Goal: Task Accomplishment & Management: Complete application form

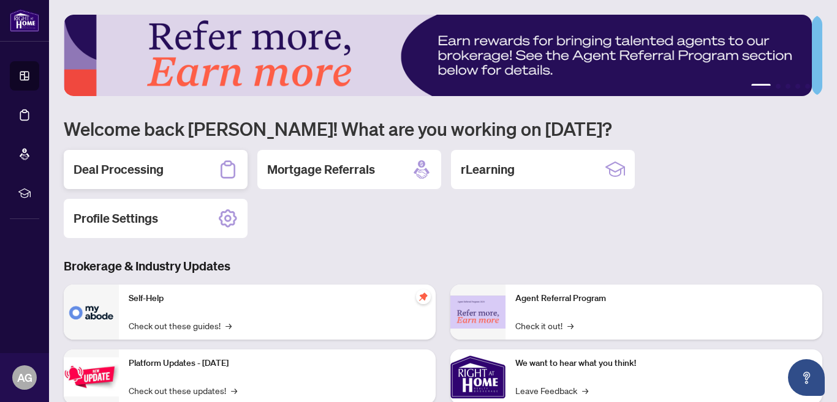
click at [121, 165] on h2 "Deal Processing" at bounding box center [119, 169] width 90 height 17
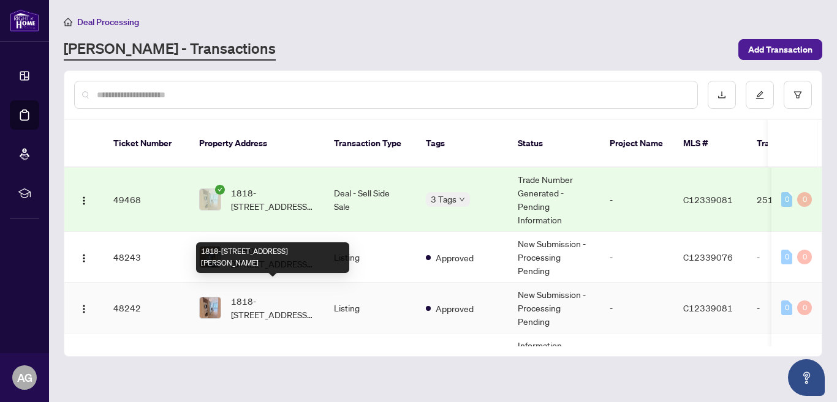
click at [282, 295] on span "1818-[STREET_ADDRESS][PERSON_NAME]" at bounding box center [272, 308] width 83 height 27
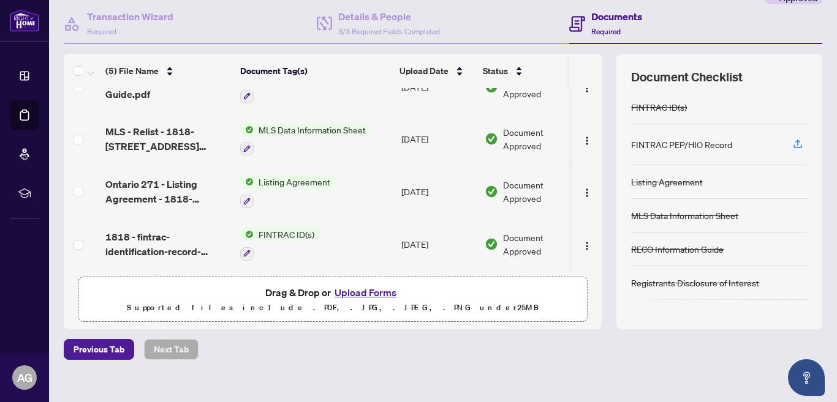
scroll to position [129, 0]
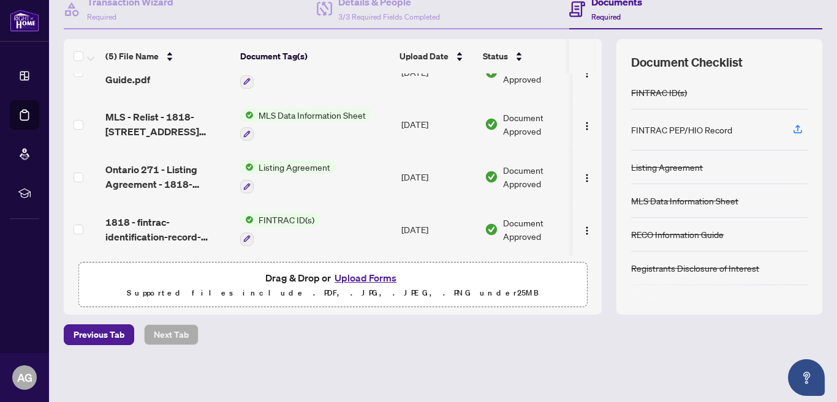
click at [360, 276] on button "Upload Forms" at bounding box center [365, 278] width 69 height 16
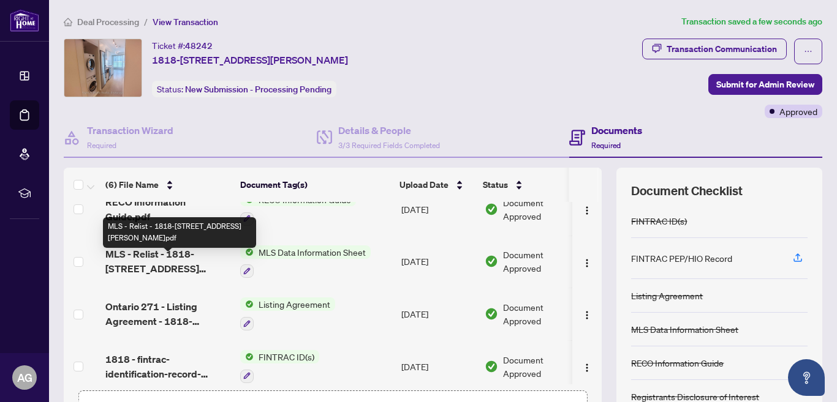
scroll to position [0, 0]
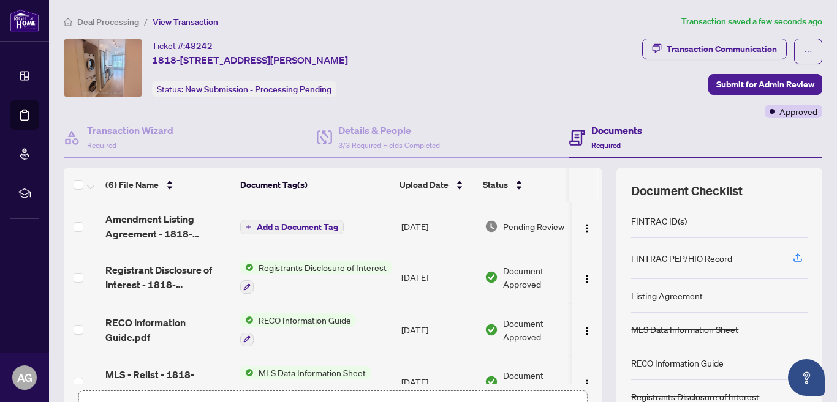
click at [314, 224] on span "Add a Document Tag" at bounding box center [297, 227] width 81 height 9
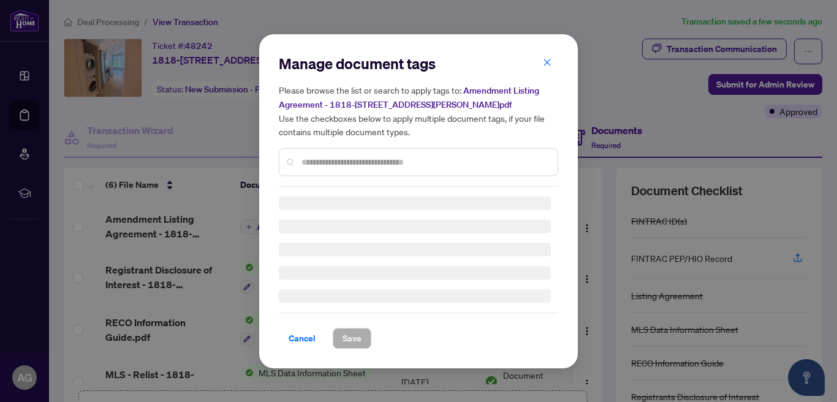
click at [352, 164] on div "Manage document tags Please browse the list or search to apply tags to: Amendme…" at bounding box center [418, 201] width 279 height 295
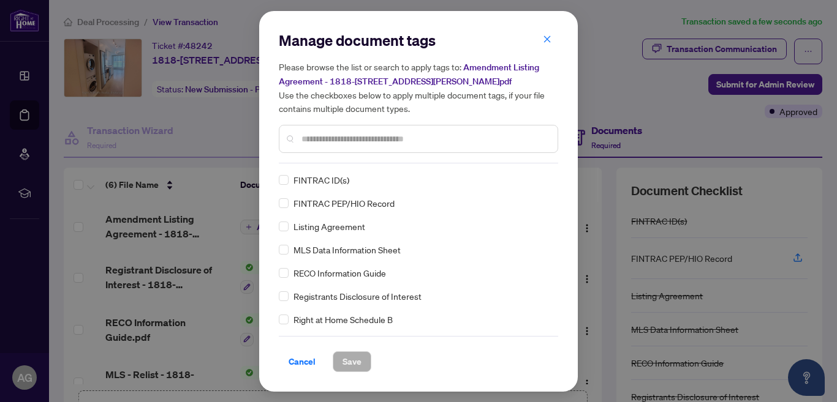
click at [336, 139] on input "text" at bounding box center [424, 138] width 246 height 13
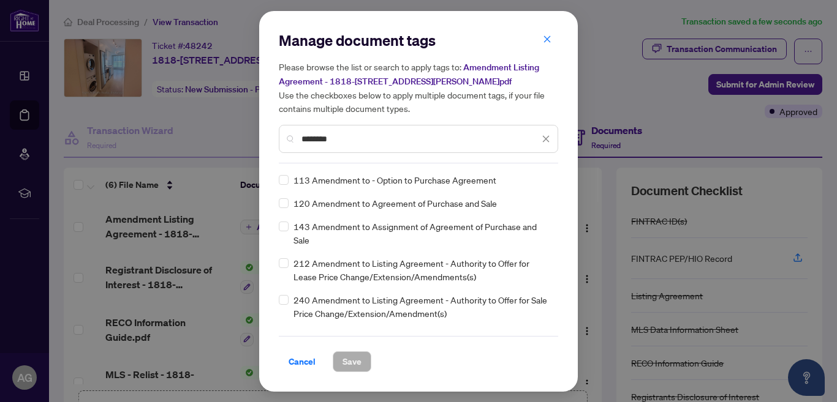
type input "********"
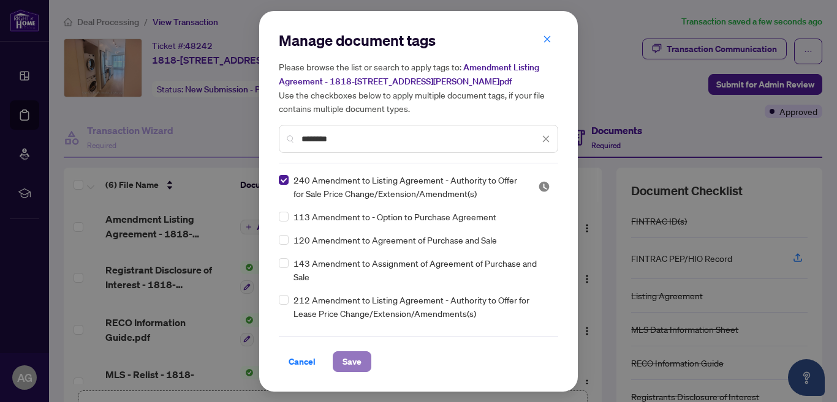
click at [355, 360] on span "Save" at bounding box center [351, 362] width 19 height 20
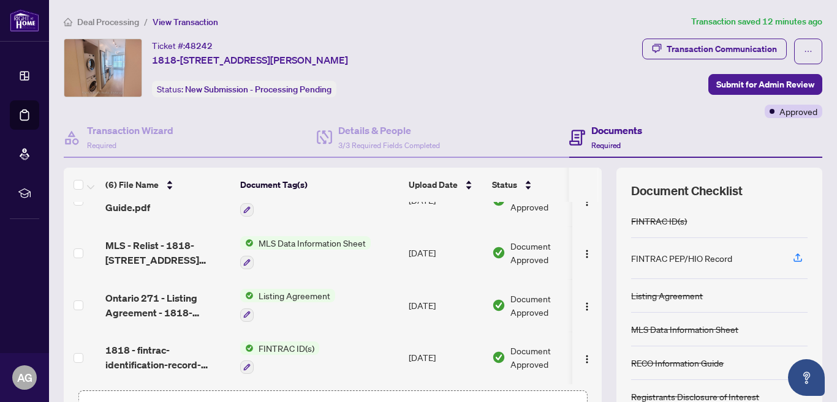
scroll to position [129, 0]
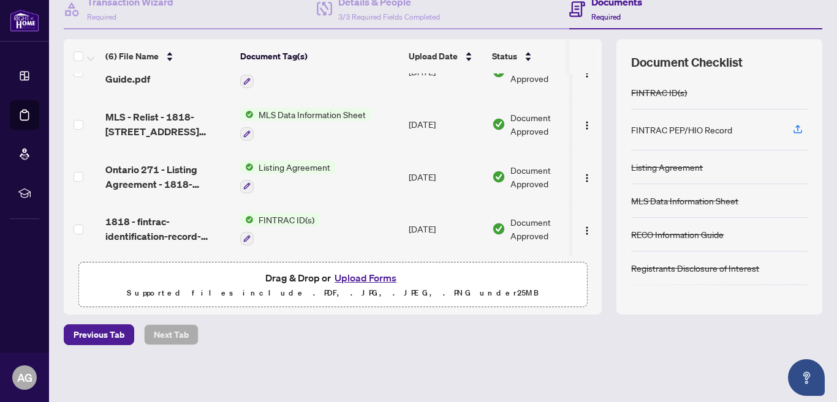
click at [368, 276] on button "Upload Forms" at bounding box center [365, 278] width 69 height 16
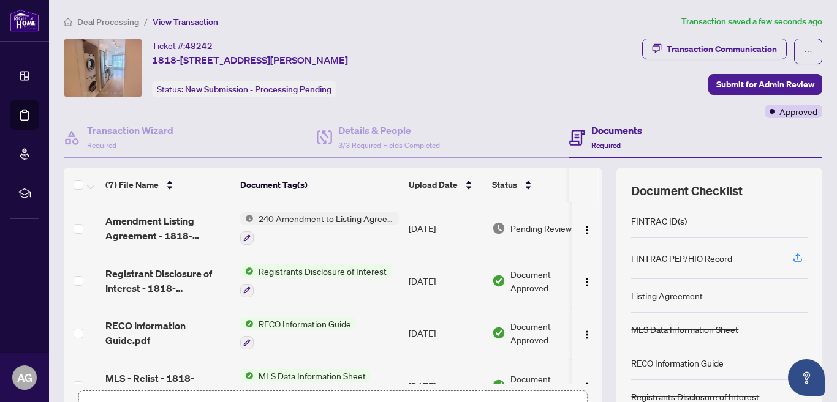
scroll to position [0, 0]
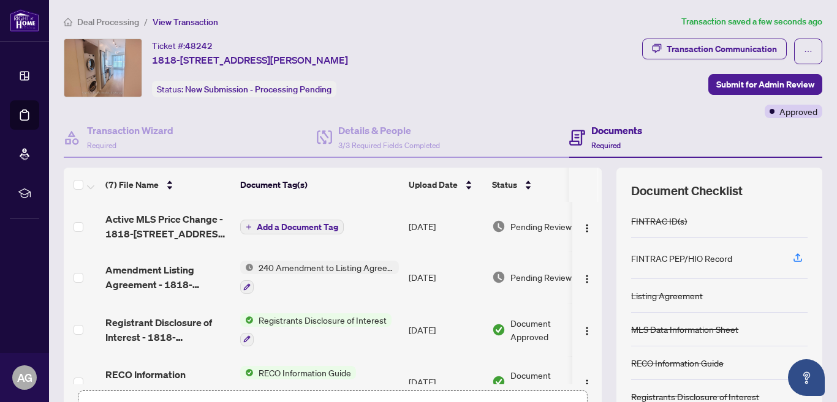
click at [300, 223] on span "Add a Document Tag" at bounding box center [297, 227] width 81 height 9
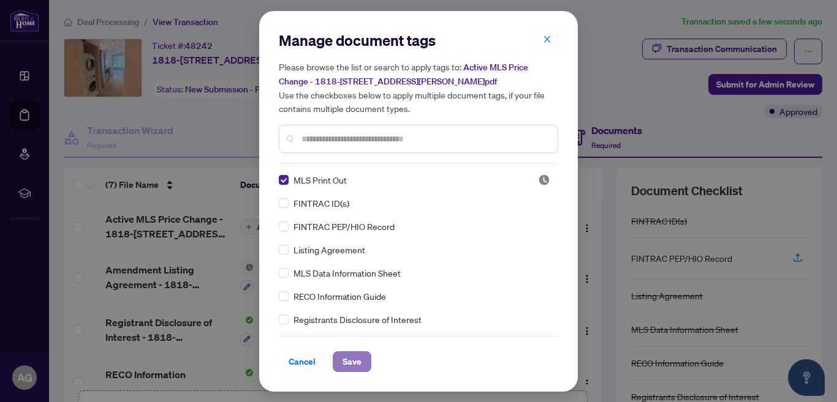
click at [355, 358] on span "Save" at bounding box center [351, 362] width 19 height 20
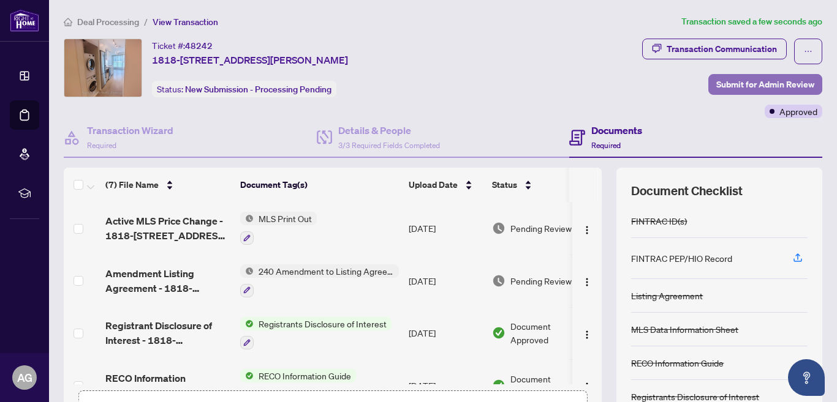
click at [747, 81] on span "Submit for Admin Review" at bounding box center [765, 85] width 98 height 20
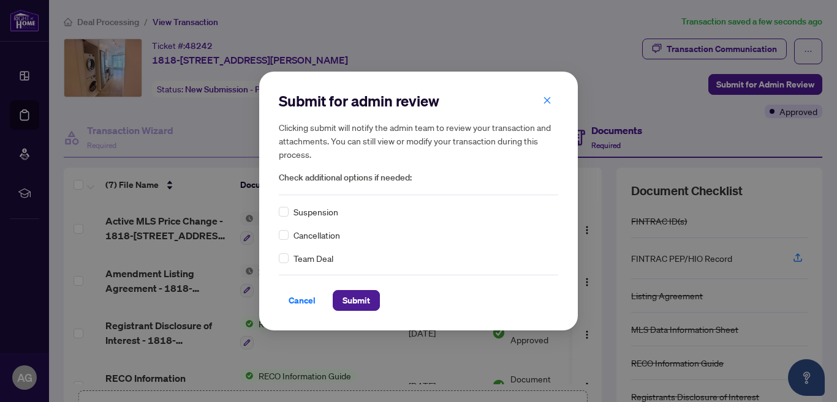
drag, startPoint x: 354, startPoint y: 298, endPoint x: 447, endPoint y: 303, distance: 92.6
click at [354, 299] on span "Submit" at bounding box center [356, 301] width 28 height 20
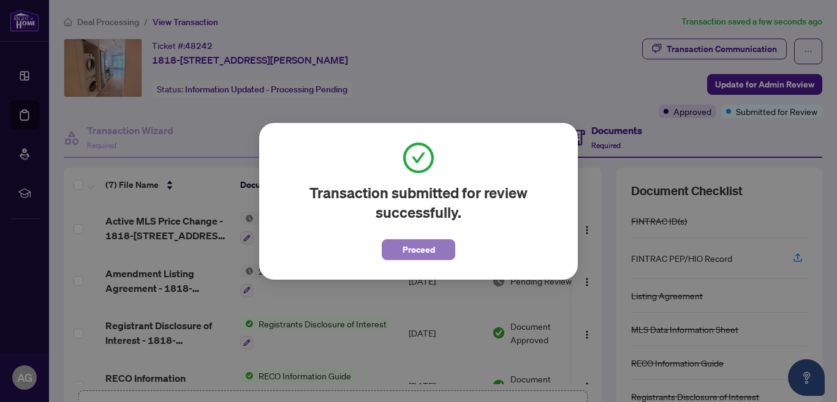
click at [410, 246] on span "Proceed" at bounding box center [418, 250] width 32 height 20
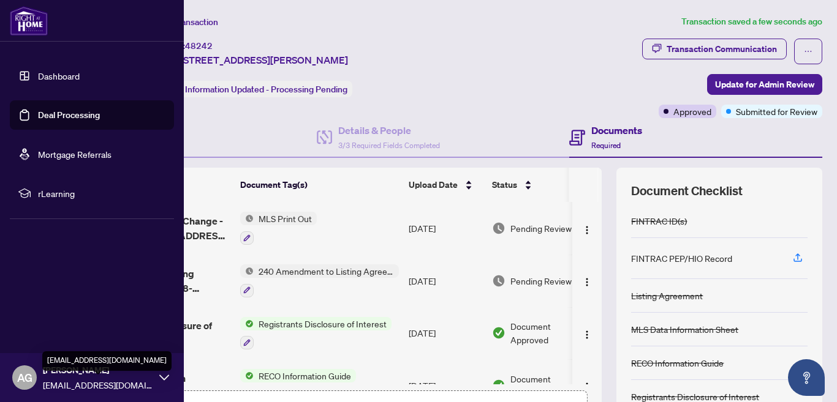
click at [74, 380] on span "[EMAIL_ADDRESS][DOMAIN_NAME]" at bounding box center [98, 385] width 110 height 13
click at [111, 383] on span "[EMAIL_ADDRESS][DOMAIN_NAME]" at bounding box center [98, 385] width 110 height 13
click at [113, 383] on span "[EMAIL_ADDRESS][DOMAIN_NAME]" at bounding box center [98, 385] width 110 height 13
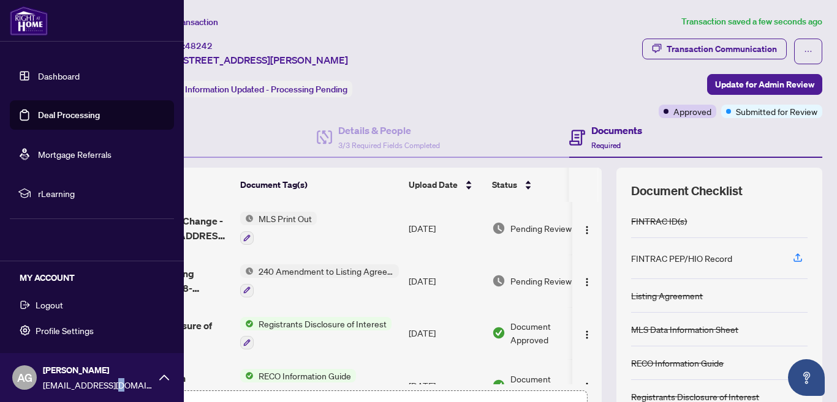
click at [48, 303] on span "Logout" at bounding box center [50, 305] width 28 height 20
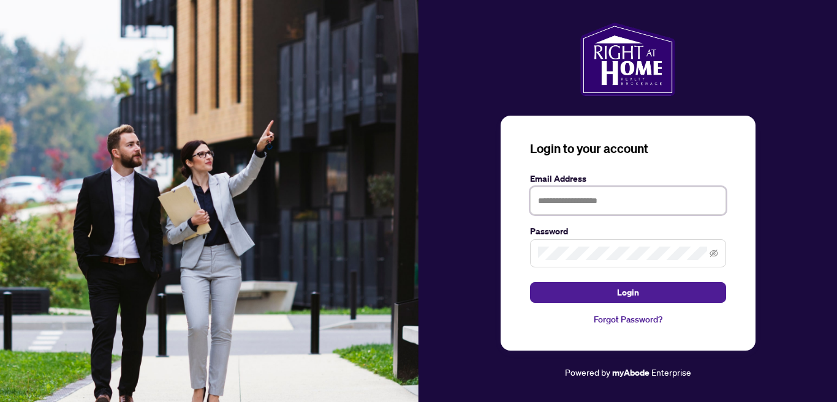
type input "**********"
